Goal: Information Seeking & Learning: Find specific fact

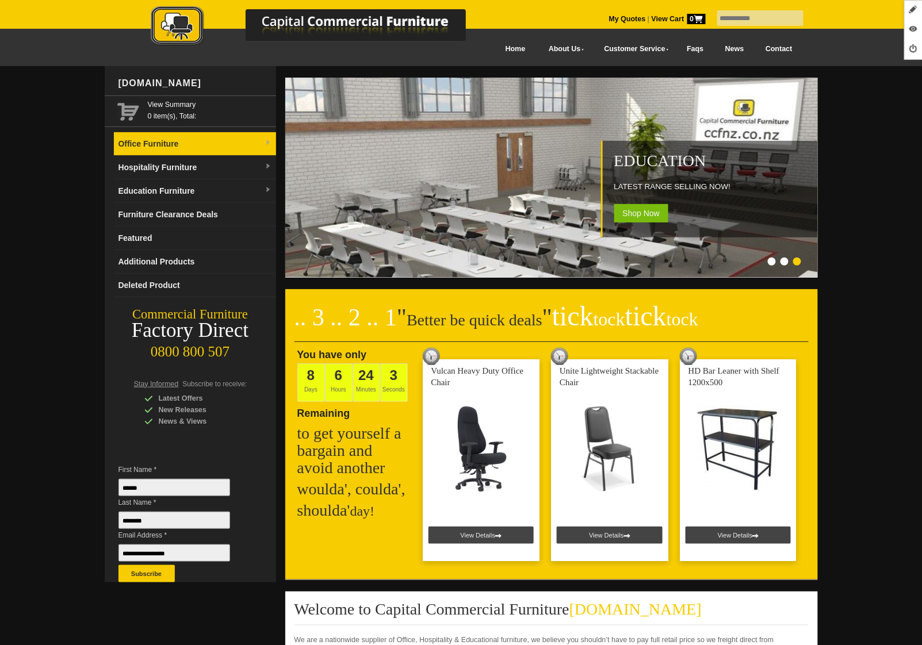
click at [179, 140] on link "Office Furniture" at bounding box center [195, 144] width 162 height 24
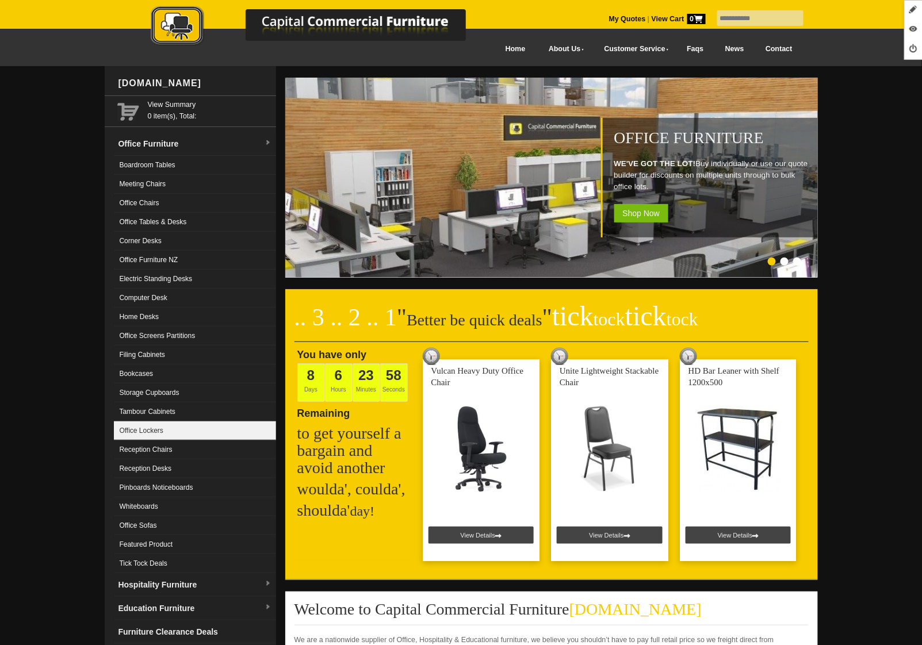
click at [165, 427] on link "Office Lockers" at bounding box center [195, 430] width 162 height 19
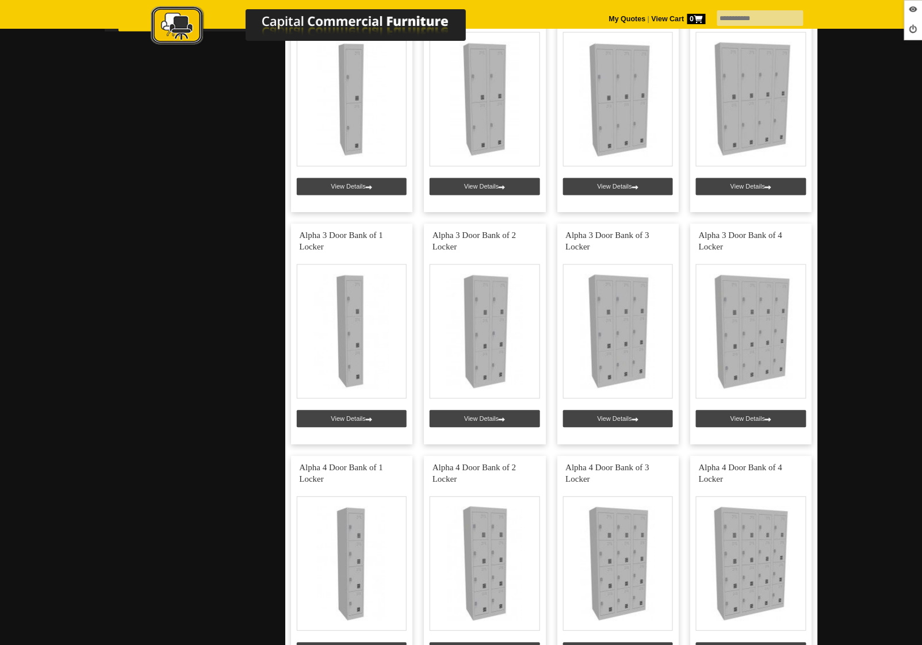
scroll to position [712, 0]
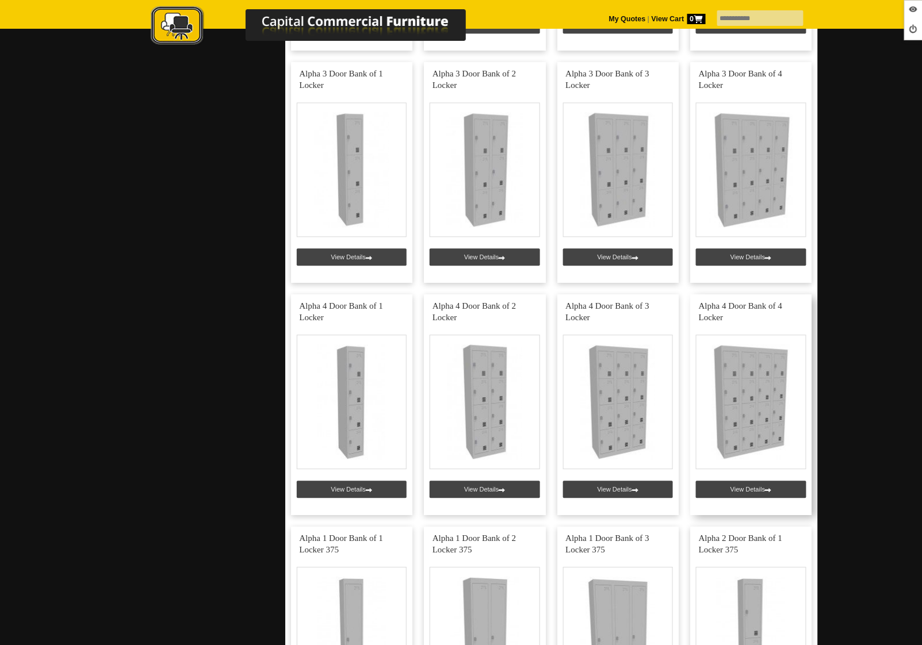
click at [752, 492] on link at bounding box center [751, 405] width 122 height 221
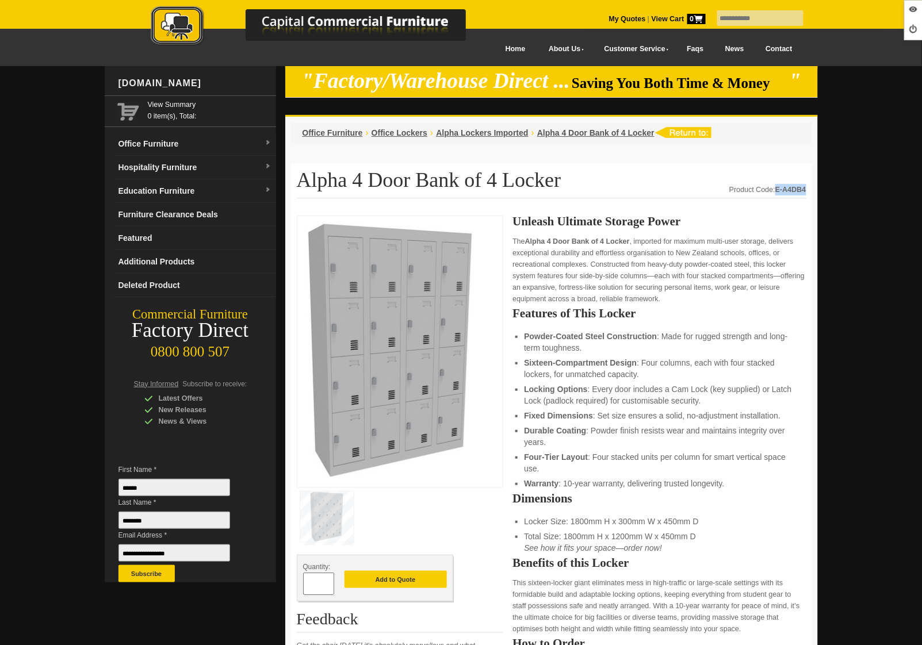
drag, startPoint x: 775, startPoint y: 187, endPoint x: 804, endPoint y: 185, distance: 28.8
click at [804, 185] on div "Product Code: E-A4DB4" at bounding box center [767, 189] width 76 height 11
copy strong "E-A4DB4"
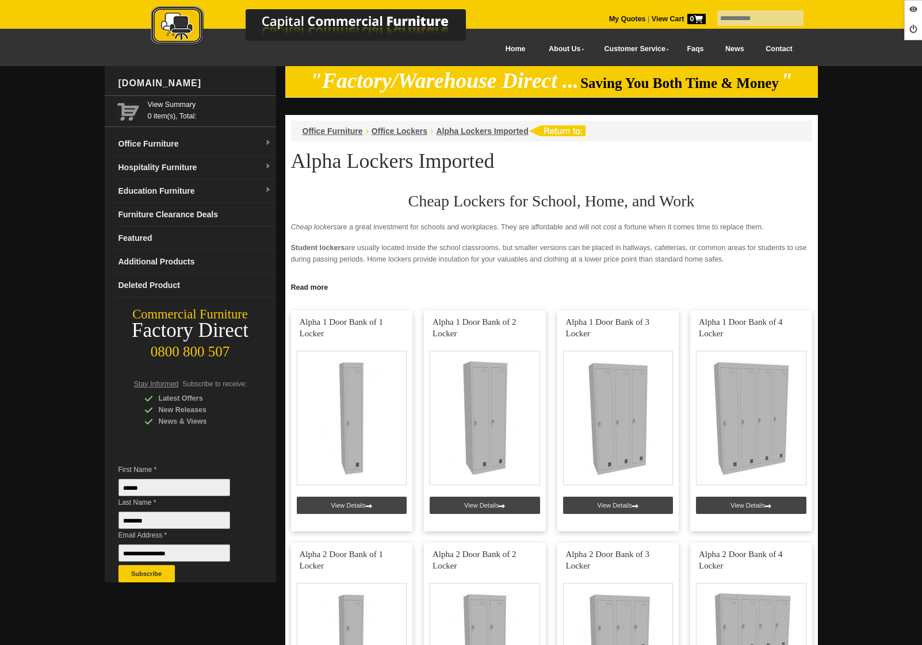
scroll to position [712, 0]
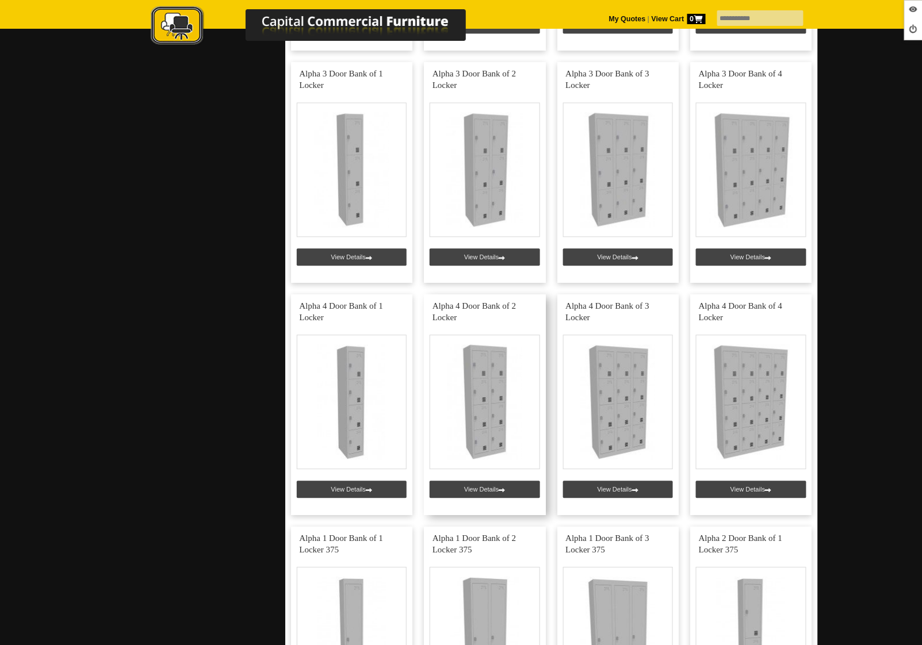
click at [475, 487] on link at bounding box center [485, 405] width 122 height 221
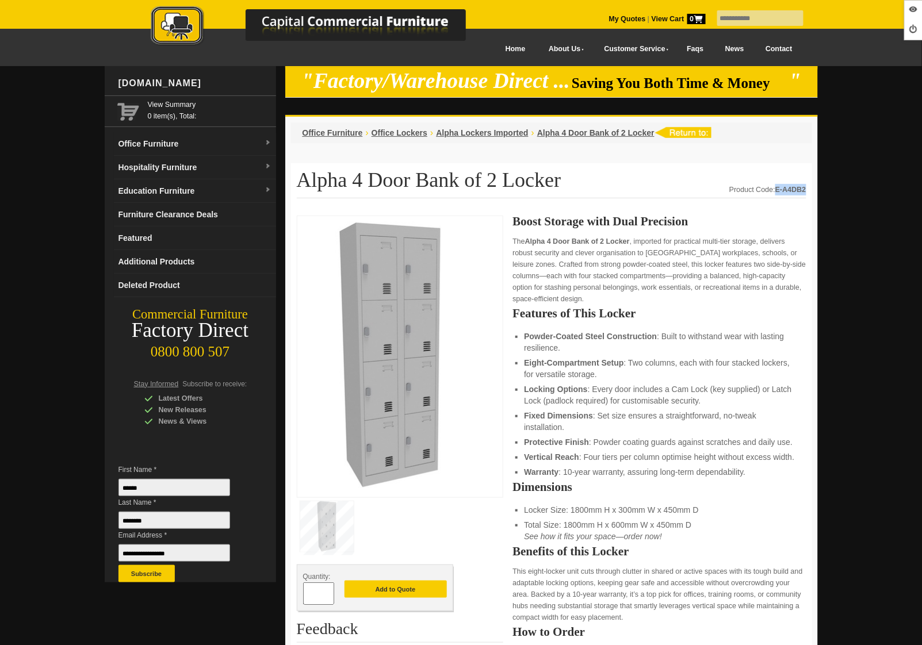
drag, startPoint x: 775, startPoint y: 187, endPoint x: 805, endPoint y: 186, distance: 30.5
click at [805, 186] on strong "E-A4DB2" at bounding box center [790, 190] width 31 height 8
copy strong "E-A4DB2"
